Goal: Task Accomplishment & Management: Manage account settings

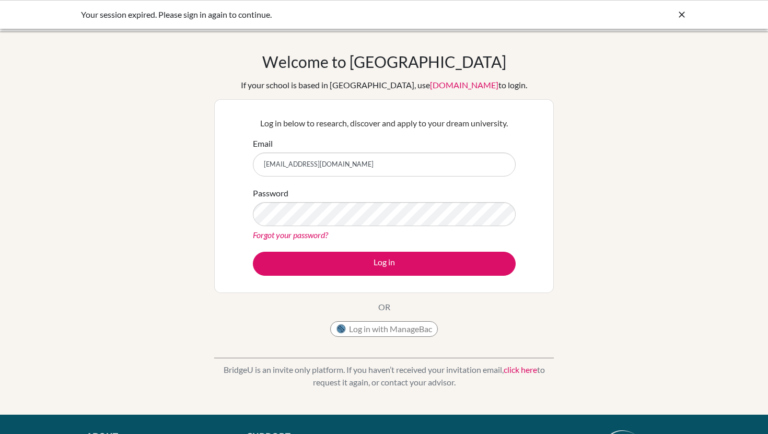
click at [323, 249] on form "Email [EMAIL_ADDRESS][DOMAIN_NAME] Password Forgot your password? Log in" at bounding box center [384, 206] width 263 height 138
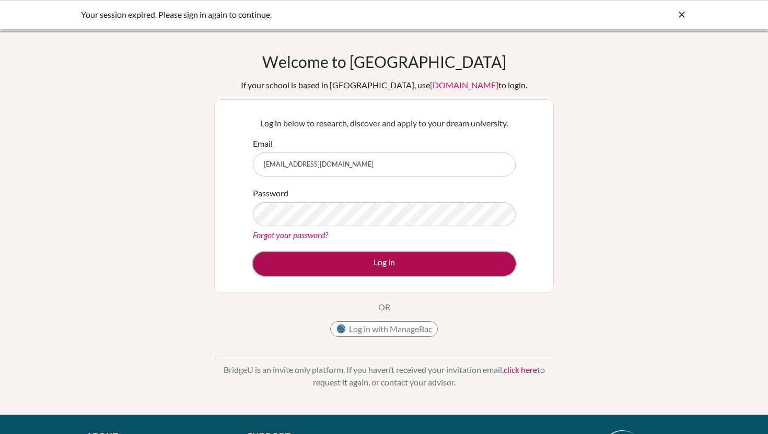
click at [325, 263] on button "Log in" at bounding box center [384, 264] width 263 height 24
click at [314, 263] on button "Log in" at bounding box center [384, 264] width 263 height 24
